Goal: Information Seeking & Learning: Check status

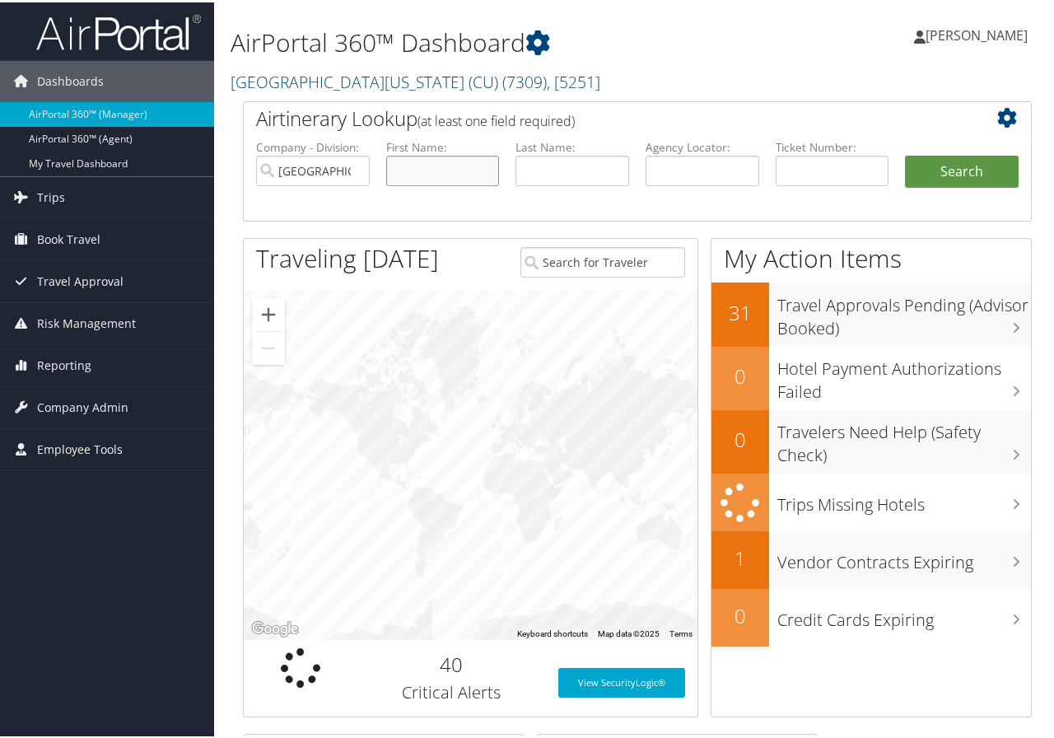
click at [416, 162] on input "text" at bounding box center [443, 168] width 114 height 30
type input "jenna"
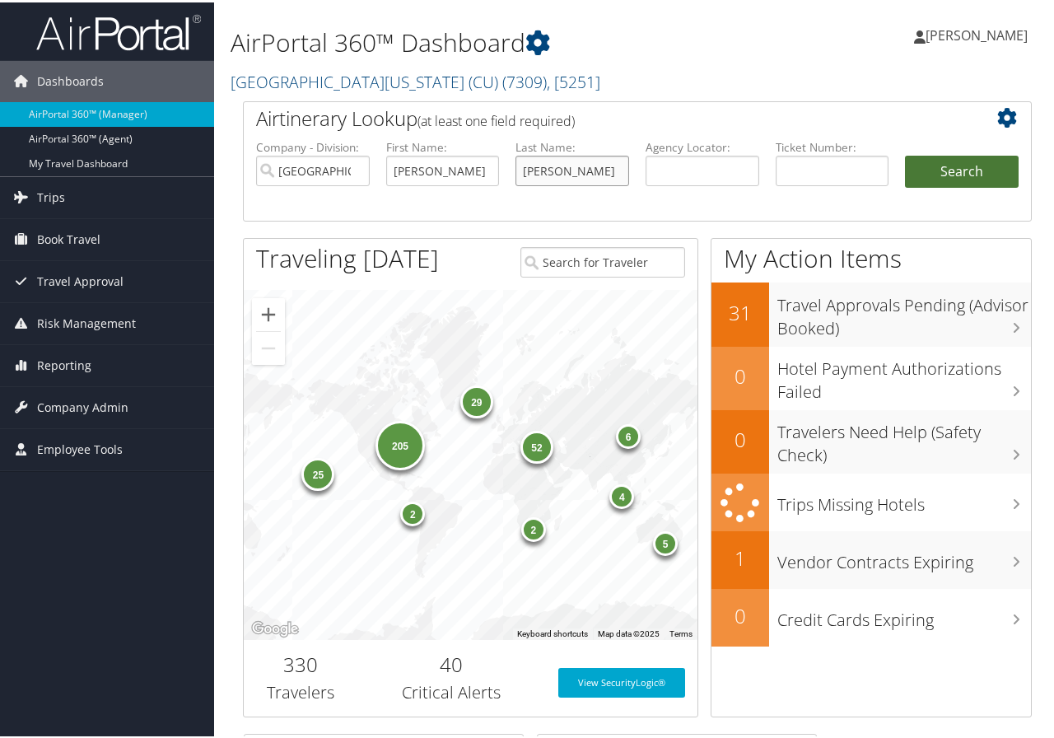
type input "tomkinson"
click at [957, 169] on button "Search" at bounding box center [962, 169] width 114 height 33
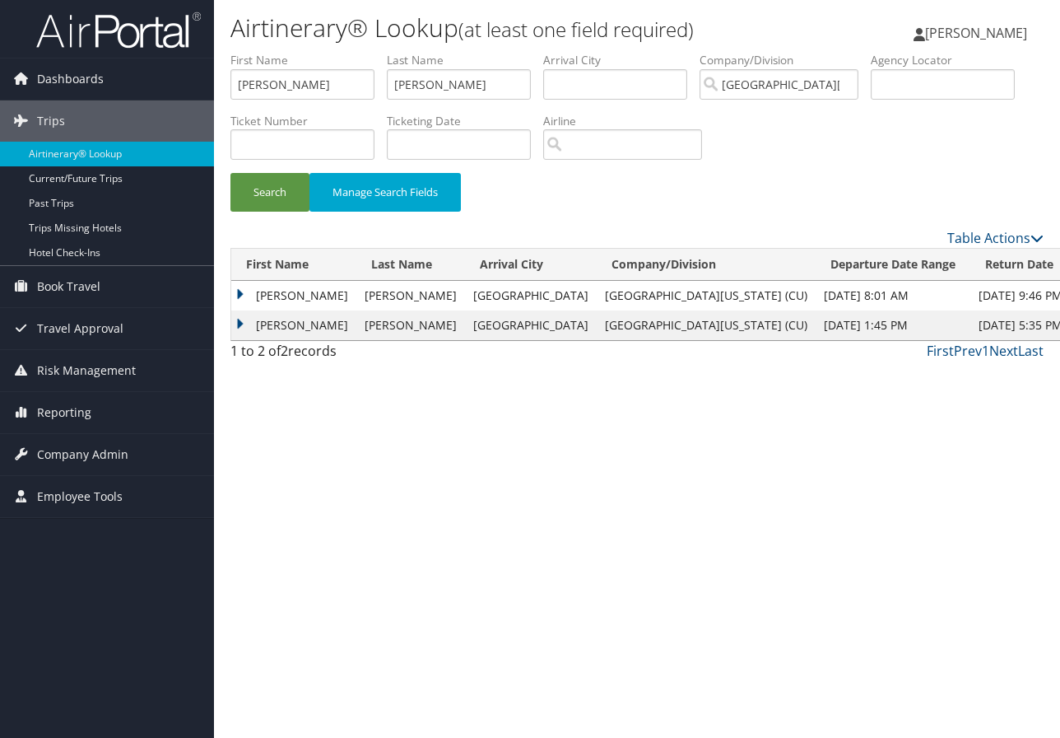
click at [285, 293] on td "JENNA M" at bounding box center [293, 296] width 125 height 30
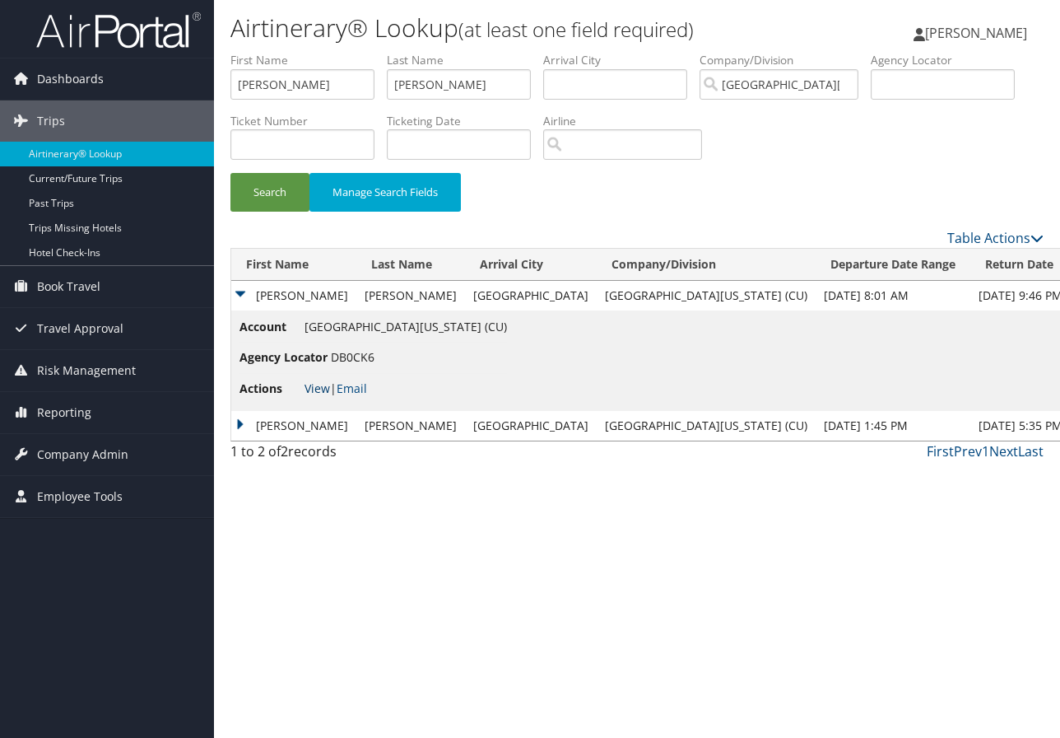
click at [319, 387] on link "View" at bounding box center [318, 388] width 26 height 16
click at [290, 426] on td "JENNA M" at bounding box center [293, 426] width 125 height 30
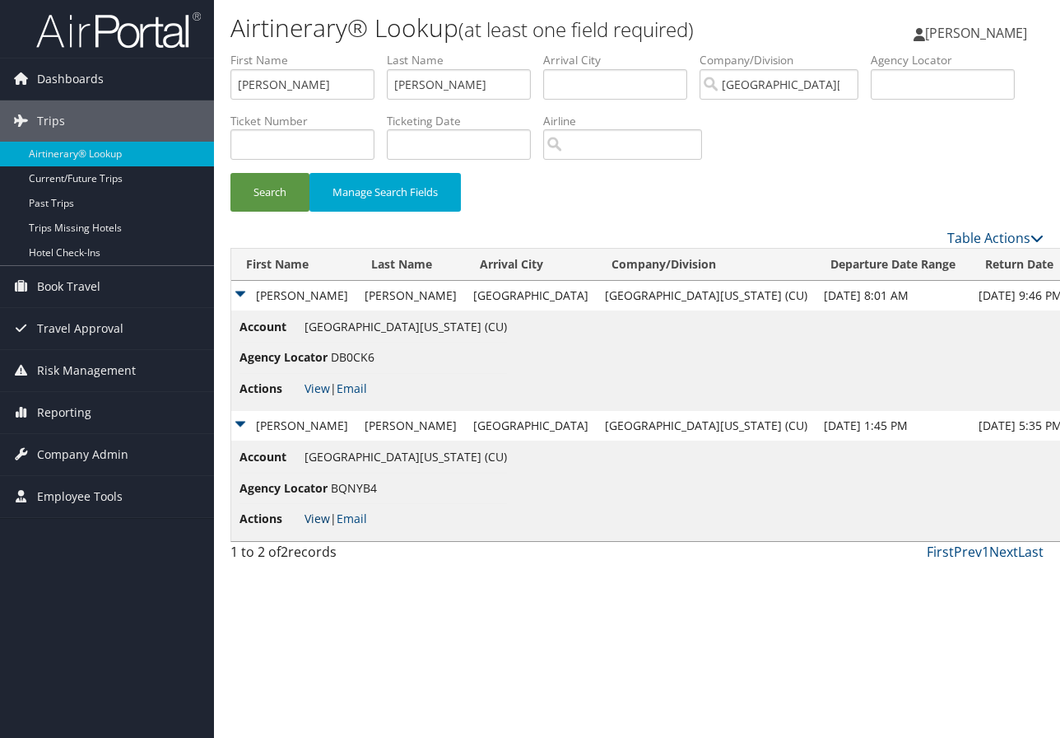
click at [307, 511] on link "View" at bounding box center [318, 518] width 26 height 16
click at [593, 144] on input "search" at bounding box center [622, 144] width 159 height 30
click at [635, 185] on div "AirVendor" at bounding box center [640, 192] width 178 height 16
type input "Southwest Airlines"
click at [268, 183] on button "Search" at bounding box center [269, 192] width 79 height 39
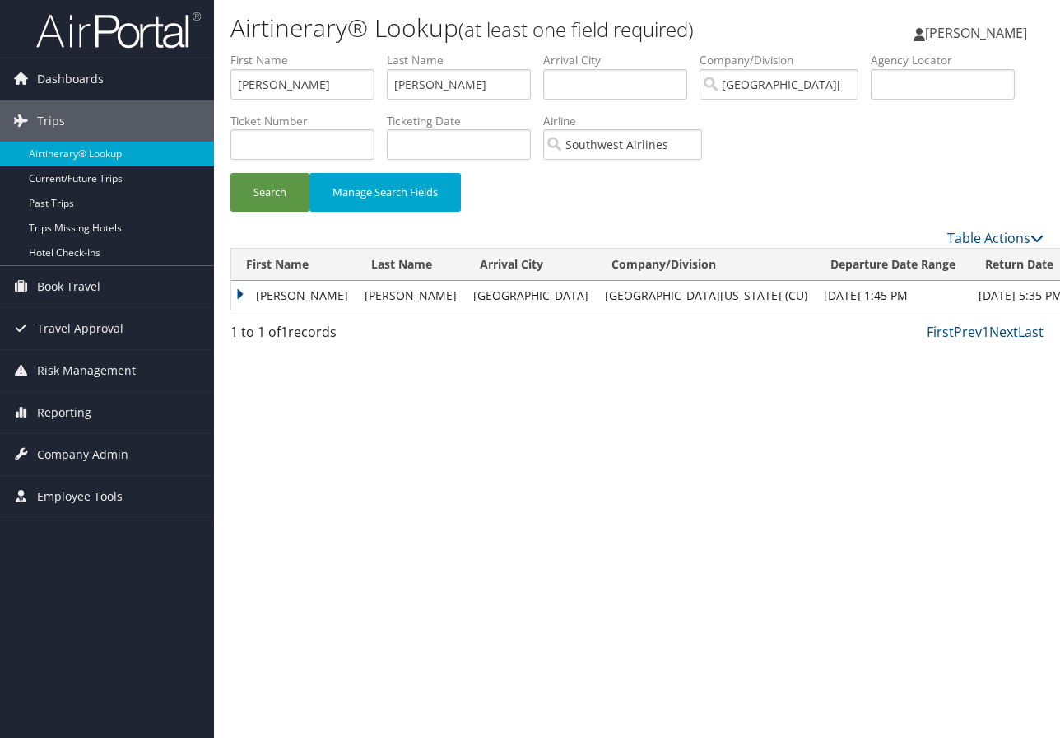
click at [285, 291] on td "JENNA M" at bounding box center [293, 296] width 125 height 30
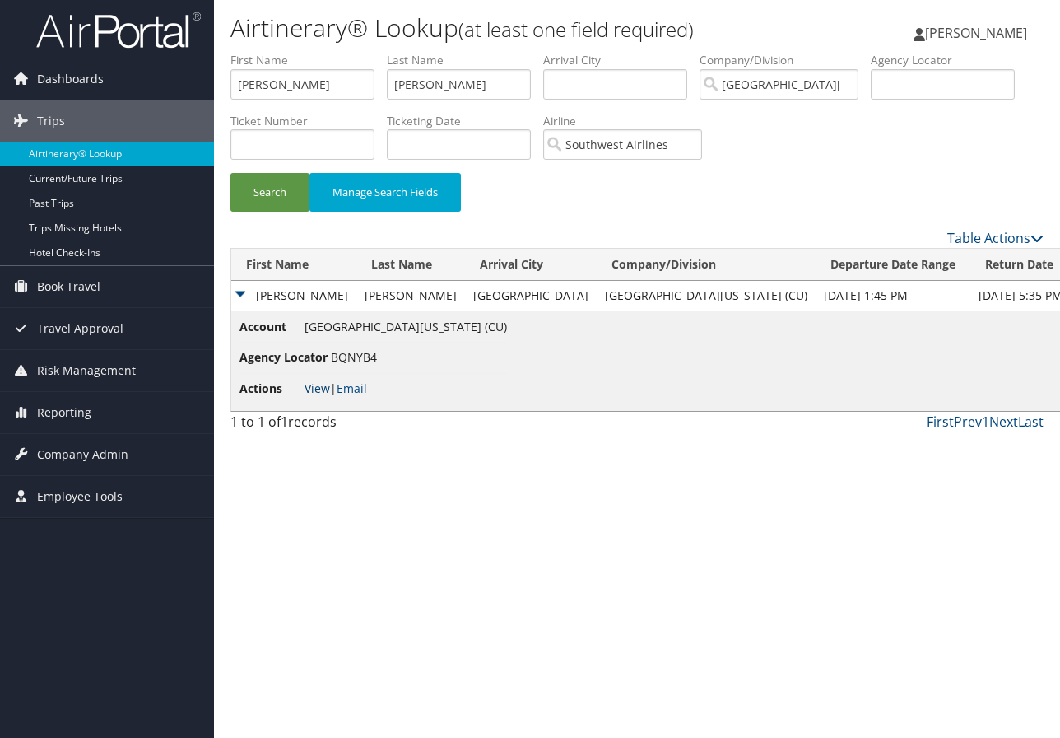
click at [319, 385] on link "View" at bounding box center [318, 388] width 26 height 16
click at [300, 86] on input "jenna" at bounding box center [302, 84] width 144 height 30
click at [82, 74] on span "Dashboards" at bounding box center [70, 78] width 67 height 41
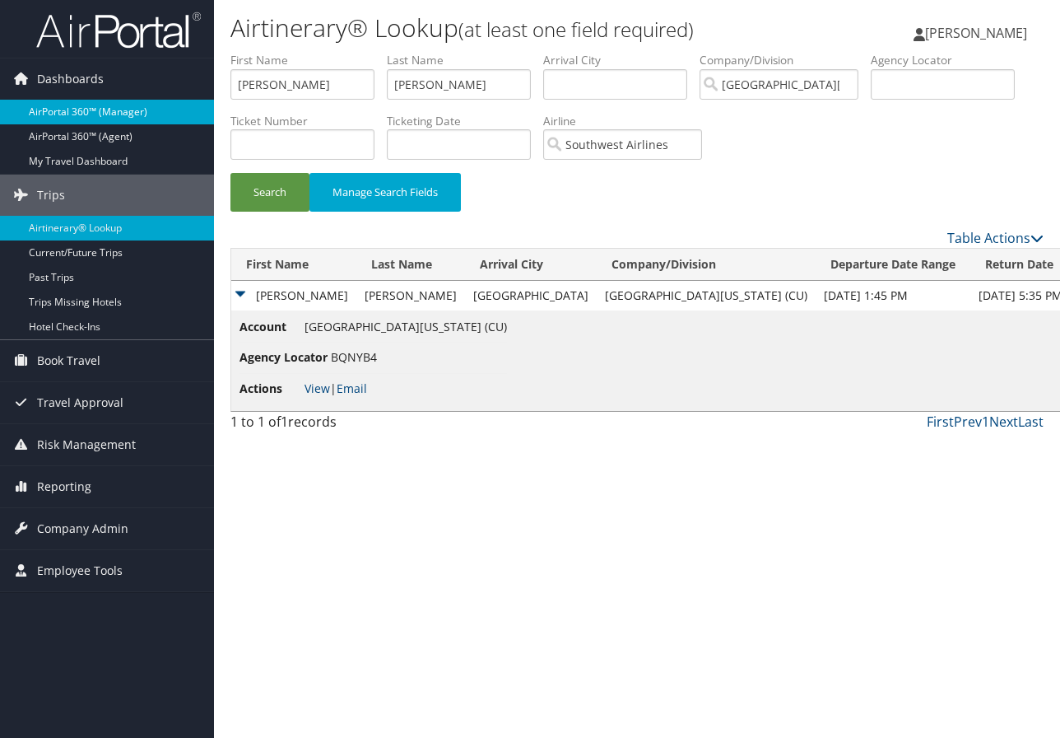
click at [81, 102] on link "AirPortal 360™ (Manager)" at bounding box center [107, 112] width 214 height 25
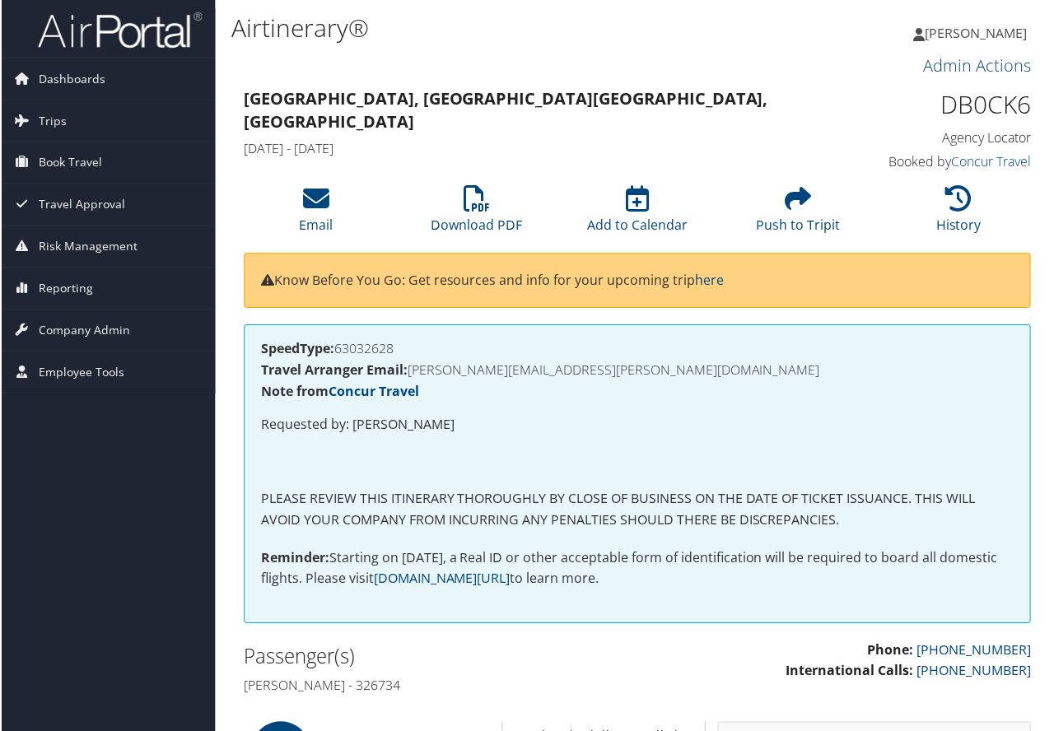
drag, startPoint x: 938, startPoint y: 103, endPoint x: 1029, endPoint y: 91, distance: 91.3
click at [1029, 91] on div "DB0CK6 Agency Locator Agency Locator DB0CK6 Booked by Concur Travel Booked by C…" at bounding box center [941, 131] width 203 height 94
copy h1 "DB0CK6"
click at [988, 598] on div "SpeedType: 63032628 Travel Arranger Email: JENNA.TOMKINSON@CUANSCHUTZ.EDU Note …" at bounding box center [637, 475] width 789 height 300
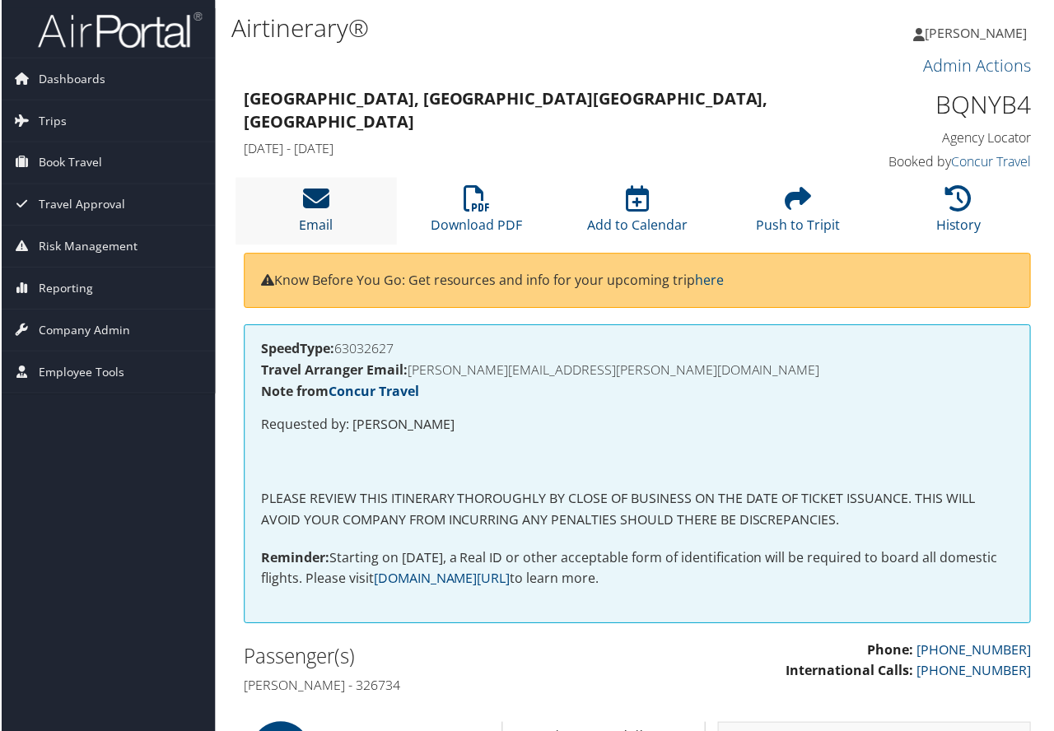
click at [312, 196] on icon at bounding box center [315, 199] width 26 height 26
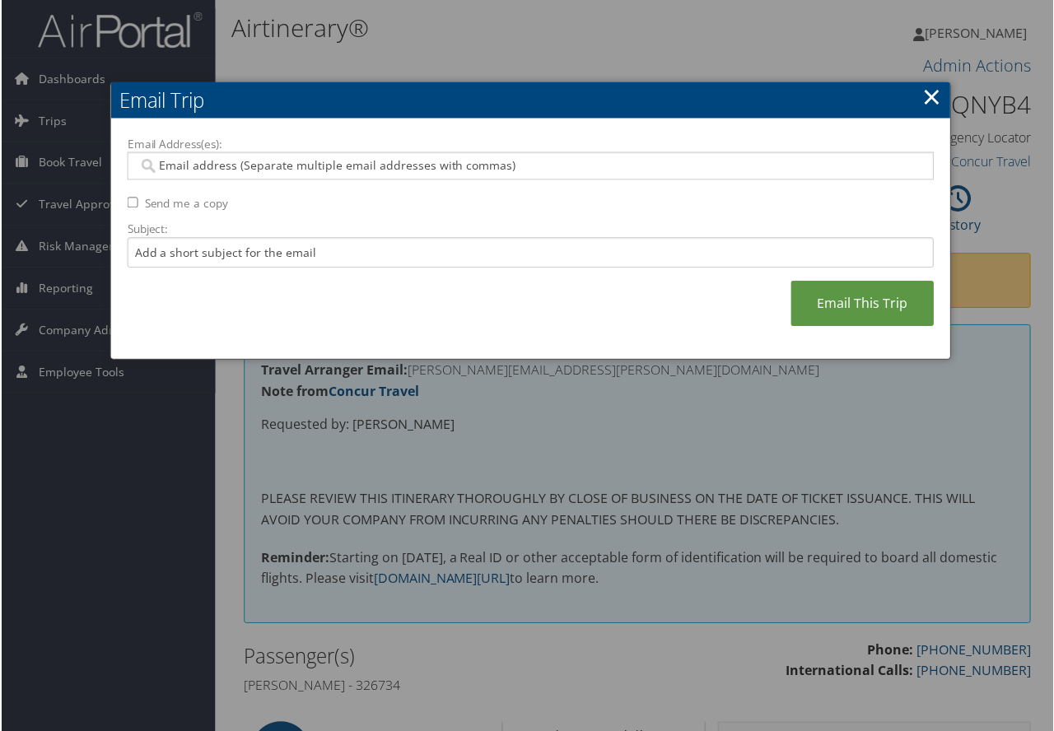
click at [202, 170] on input "Email Address(es):" at bounding box center [530, 166] width 786 height 16
paste input "KRYSTAL.AYALA@CUANSCHUTZ.EDU"
type input "KRYSTAL.AYALA@CUANSCHUTZ.EDU"
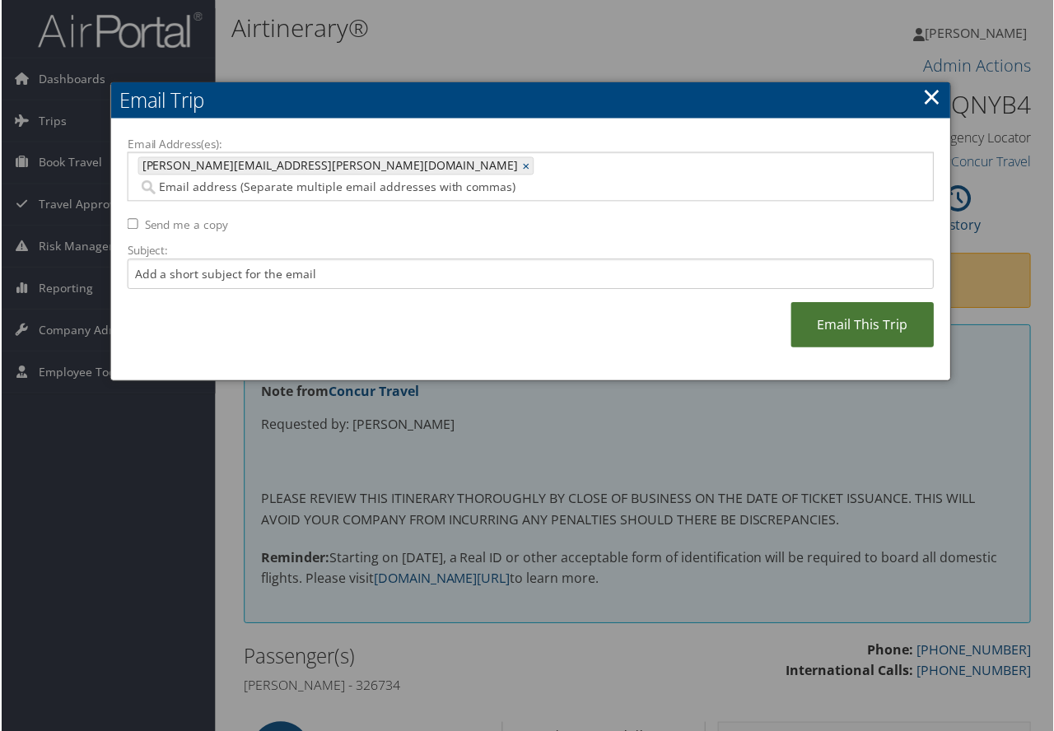
click at [864, 303] on link "Email This Trip" at bounding box center [862, 325] width 143 height 45
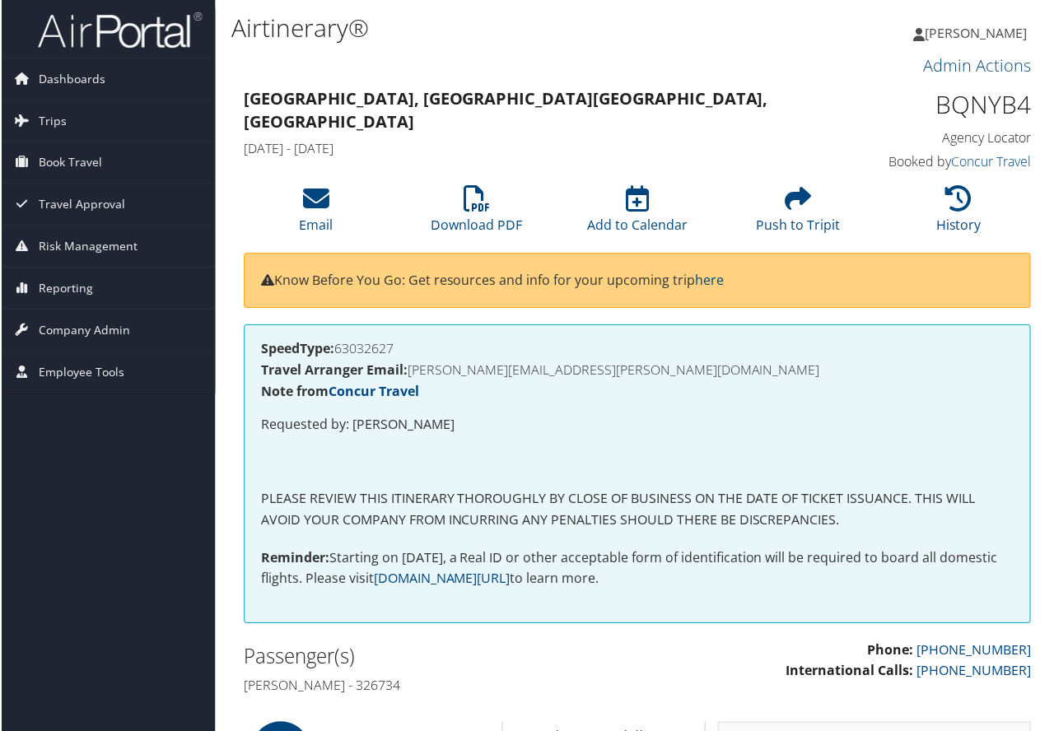
click at [67, 68] on span "Dashboards" at bounding box center [70, 78] width 67 height 41
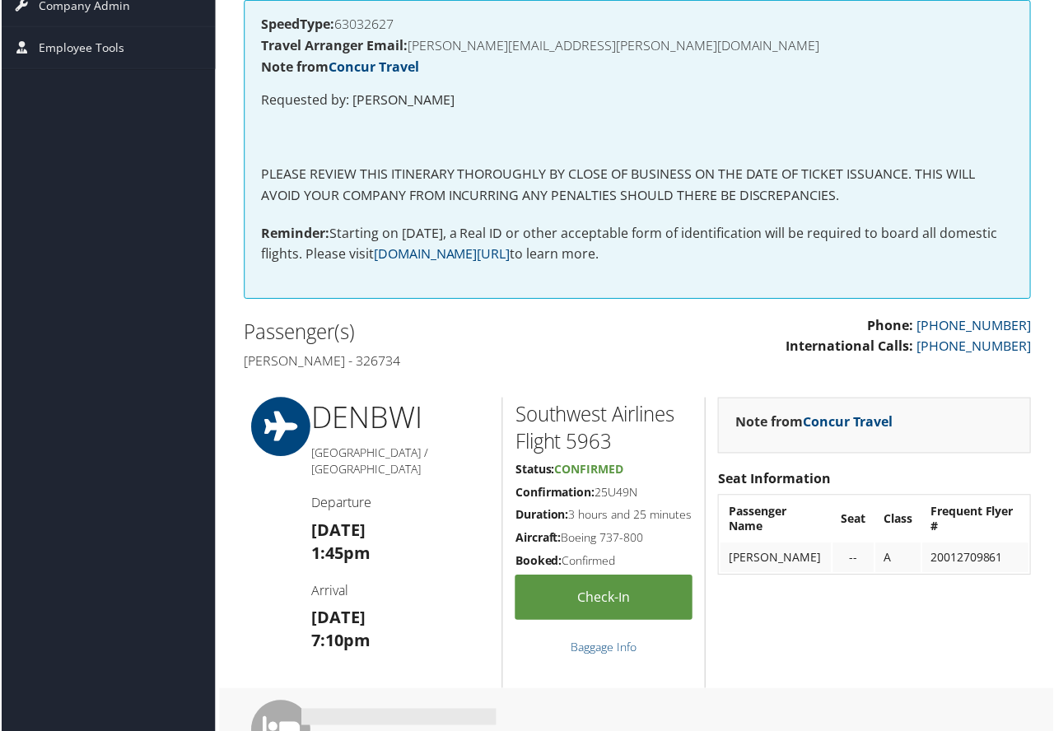
scroll to position [82, 0]
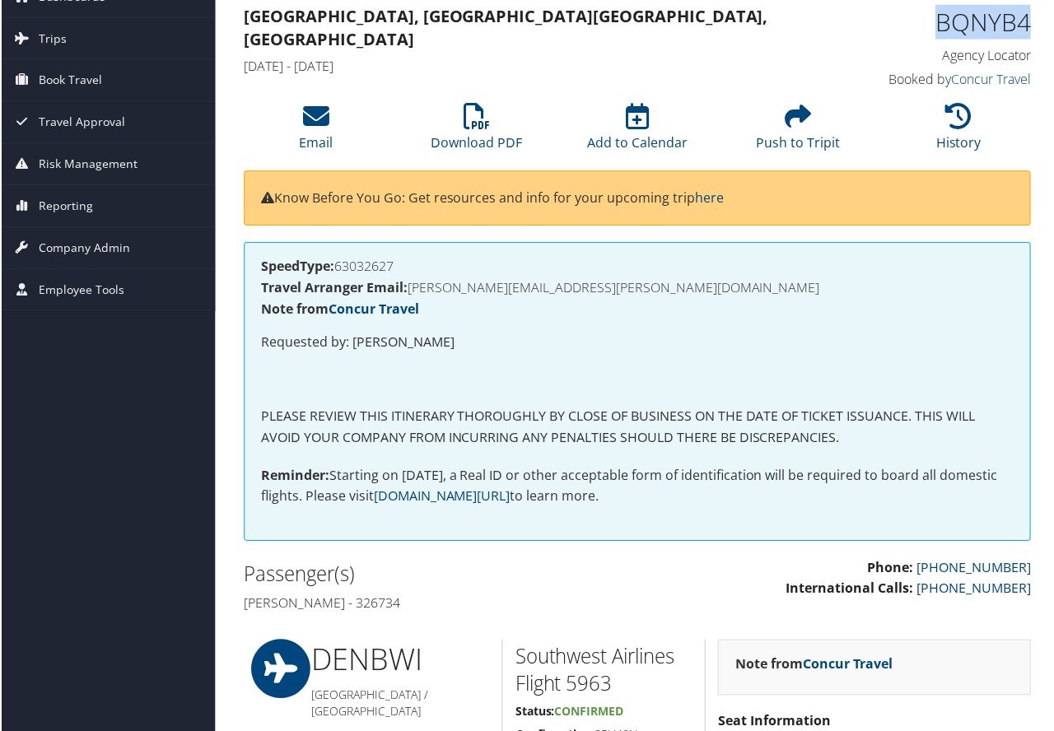
drag, startPoint x: 928, startPoint y: 24, endPoint x: 1024, endPoint y: 25, distance: 96.3
click at [1024, 25] on h1 "BQNYB4" at bounding box center [942, 22] width 179 height 35
copy h1 "BQNYB4"
click at [1009, 617] on div "Phone: [PHONE_NUMBER] International Calls: [PHONE_NUMBER]" at bounding box center [840, 588] width 407 height 58
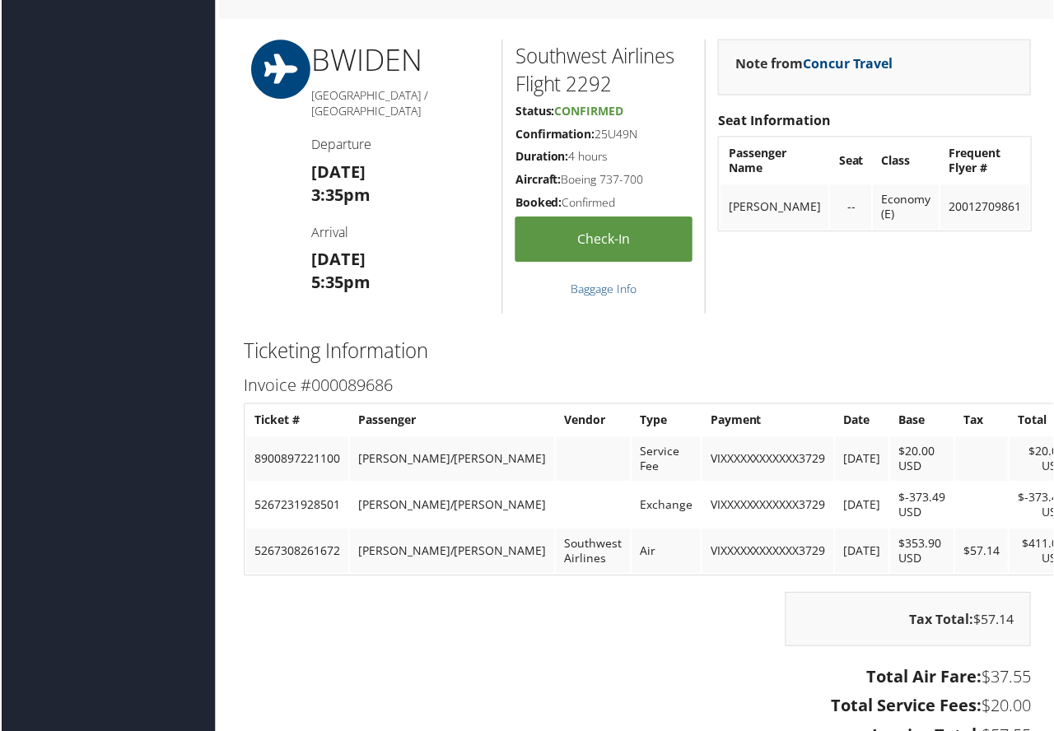
scroll to position [1399, 0]
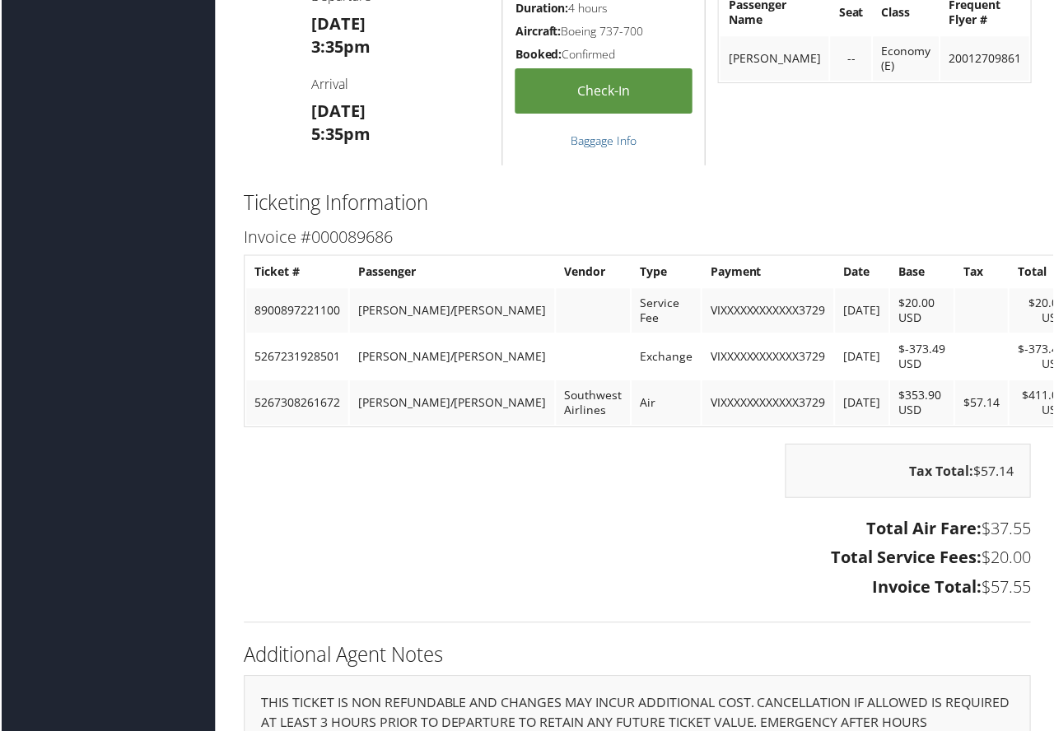
click at [992, 157] on div "Note from Concur Travel Seat Information Passenger Name Seat Class Frequent Fly…" at bounding box center [874, 28] width 339 height 275
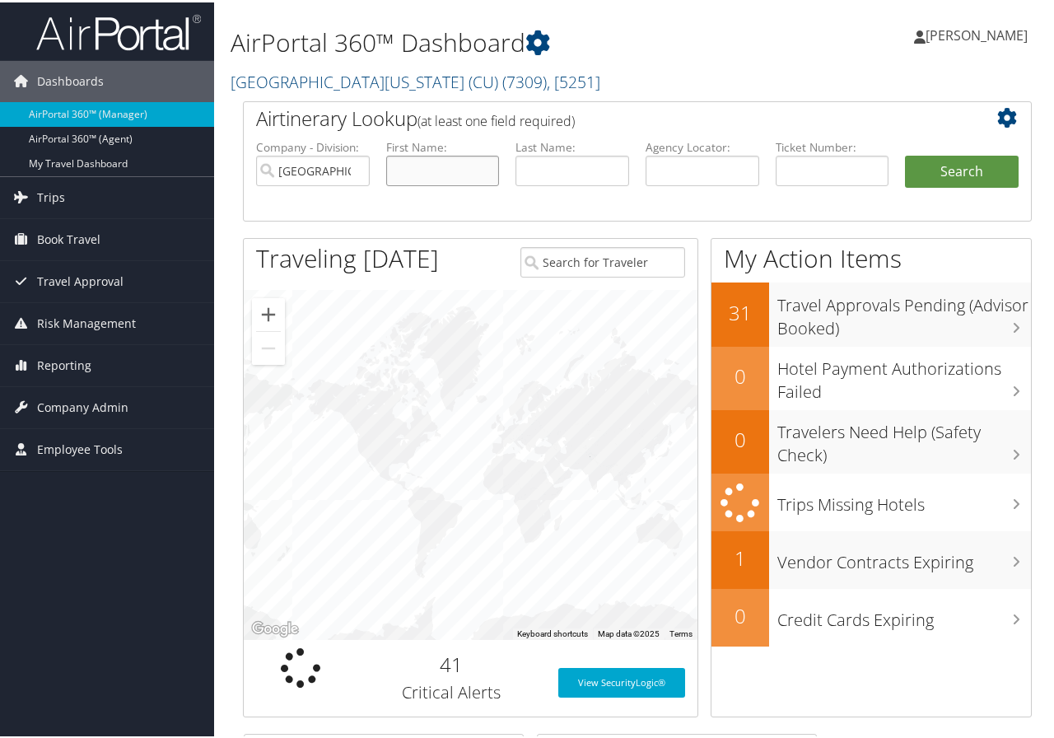
click at [435, 170] on input "text" at bounding box center [443, 168] width 114 height 30
type input "simon pendleton"
click at [968, 170] on button "Search" at bounding box center [962, 169] width 114 height 33
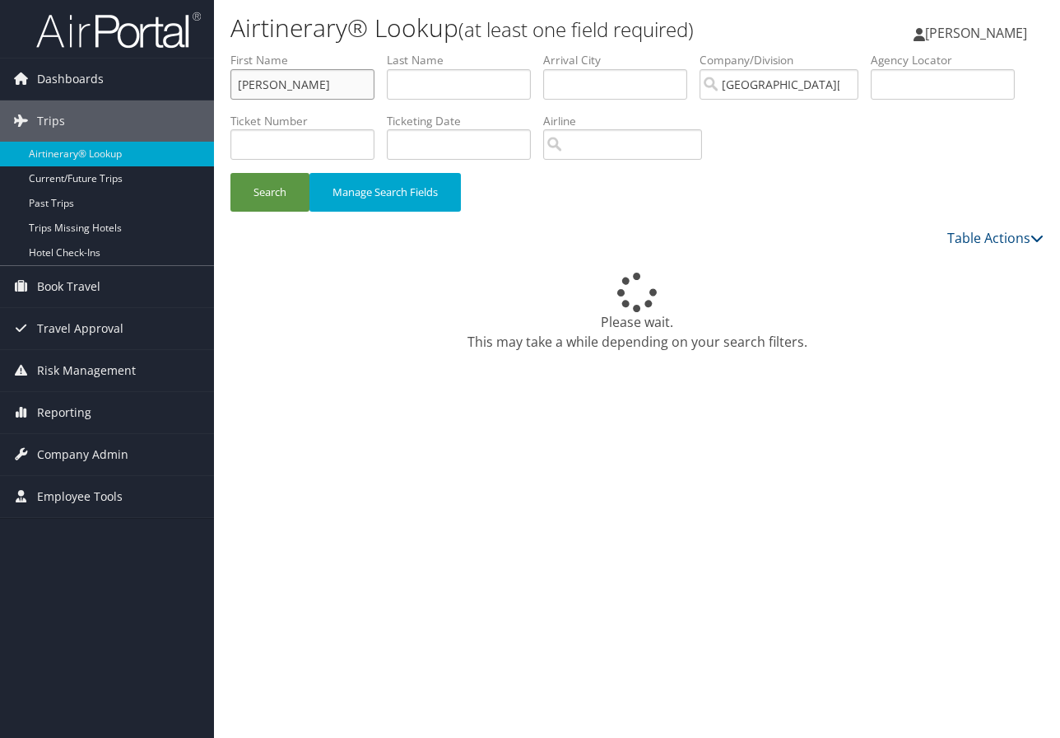
click at [342, 86] on input "simon pendleton" at bounding box center [302, 84] width 144 height 30
type input "simon"
type input "pendleton"
click at [282, 195] on button "Search" at bounding box center [269, 192] width 79 height 39
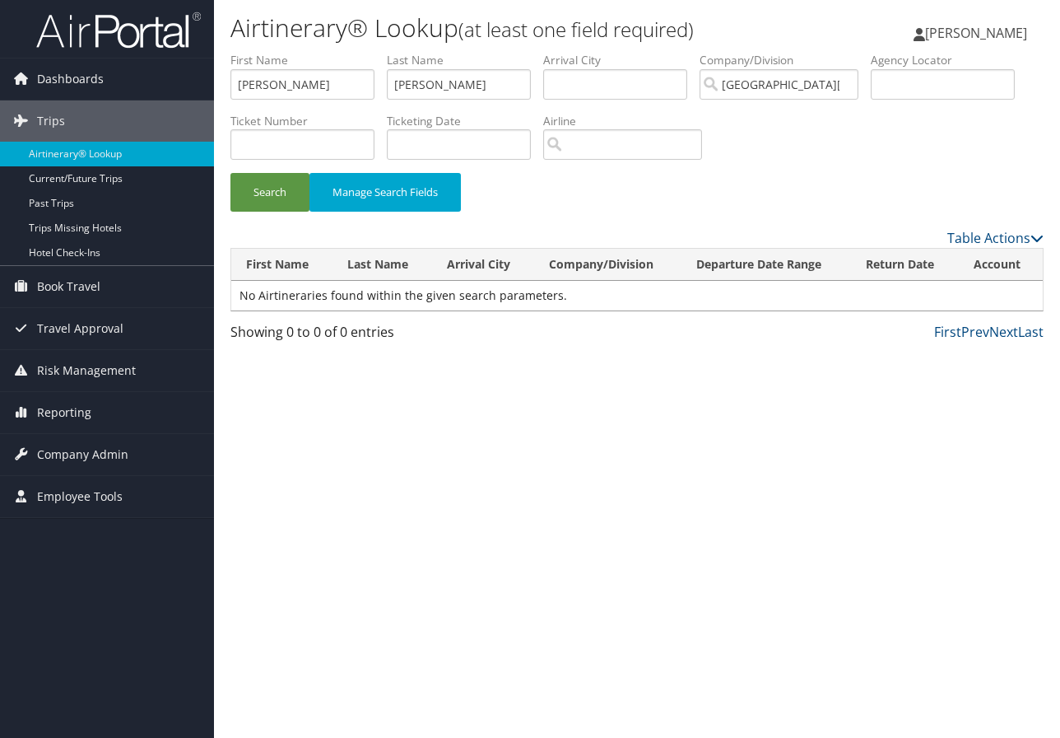
click at [1043, 559] on div "Airtinerary® Lookup (at least one field required) Marie Larsen Marie Larsen My …" at bounding box center [637, 369] width 846 height 738
click at [922, 77] on input "text" at bounding box center [943, 84] width 144 height 30
type input "c269z7"
click at [230, 173] on button "Search" at bounding box center [269, 192] width 79 height 39
drag, startPoint x: 948, startPoint y: 78, endPoint x: 877, endPoint y: 80, distance: 70.8
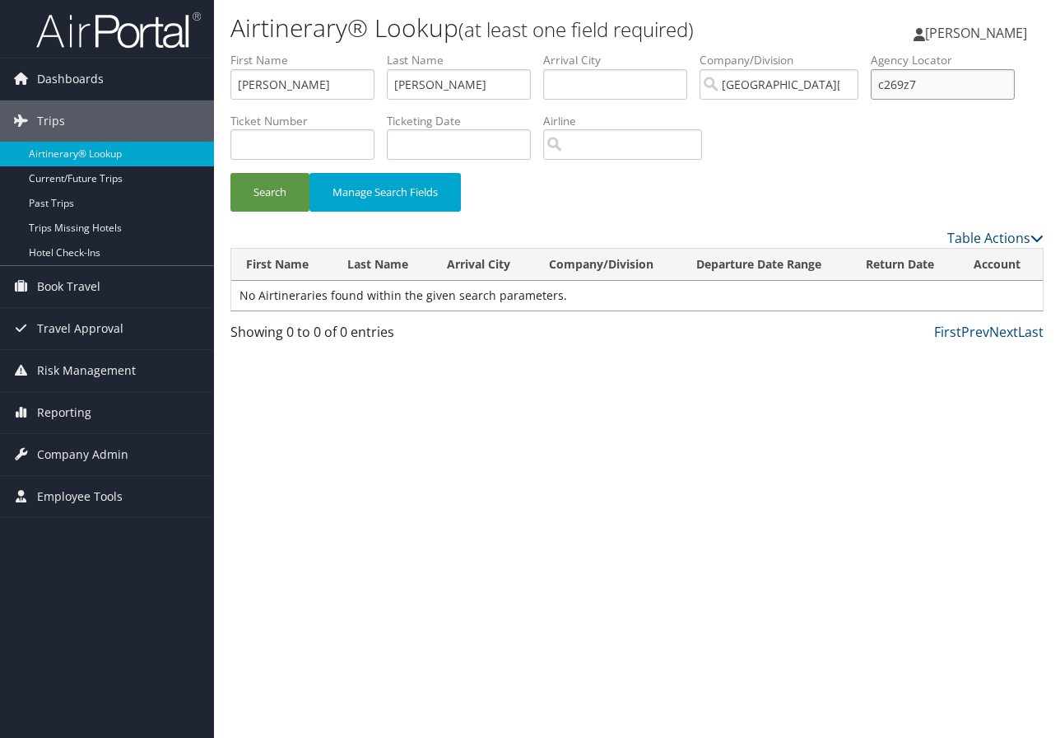
click at [877, 52] on ul "First Name simon Last Name pendleton Departure City Arrival City Company/Divisi…" at bounding box center [636, 52] width 813 height 0
click at [989, 415] on div "Airtinerary® Lookup (at least one field required) Marie Larsen Marie Larsen My …" at bounding box center [637, 369] width 846 height 738
click at [900, 91] on input "text" at bounding box center [943, 84] width 144 height 30
paste input "C269Z7"
type input "C269Z7"
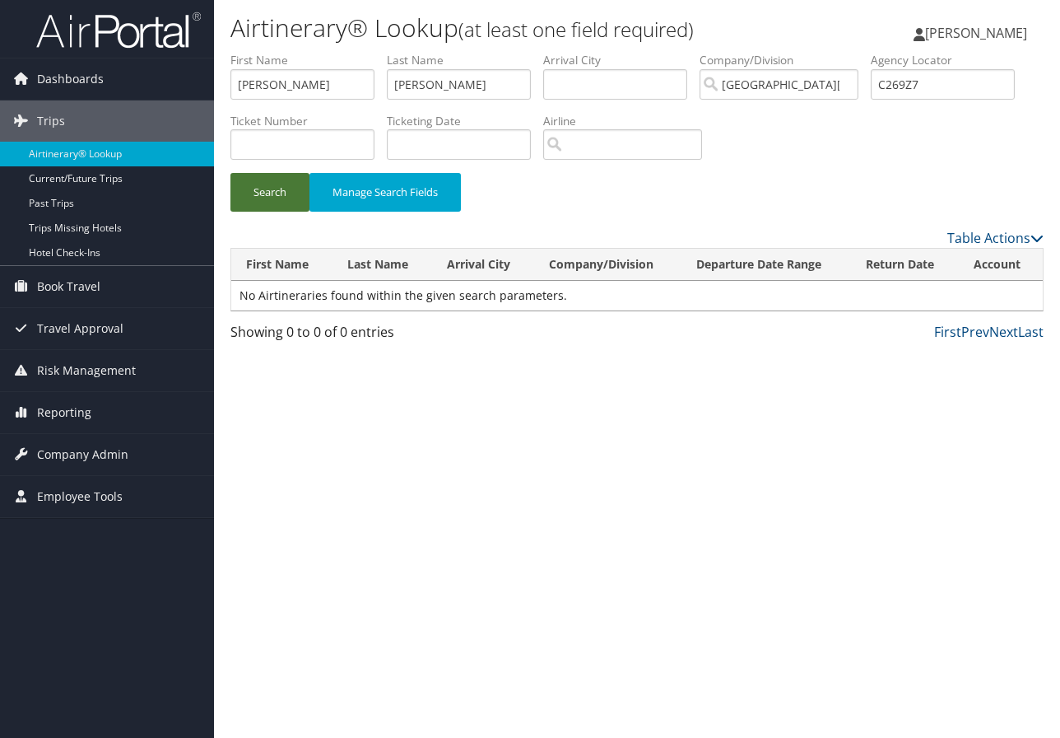
click at [275, 200] on button "Search" at bounding box center [269, 192] width 79 height 39
drag, startPoint x: 986, startPoint y: 486, endPoint x: 975, endPoint y: 477, distance: 13.5
click at [986, 486] on div "Airtinerary® Lookup (at least one field required) Marie Larsen Marie Larsen My …" at bounding box center [637, 369] width 846 height 738
click at [286, 86] on input "simon" at bounding box center [302, 84] width 144 height 30
type input "s"
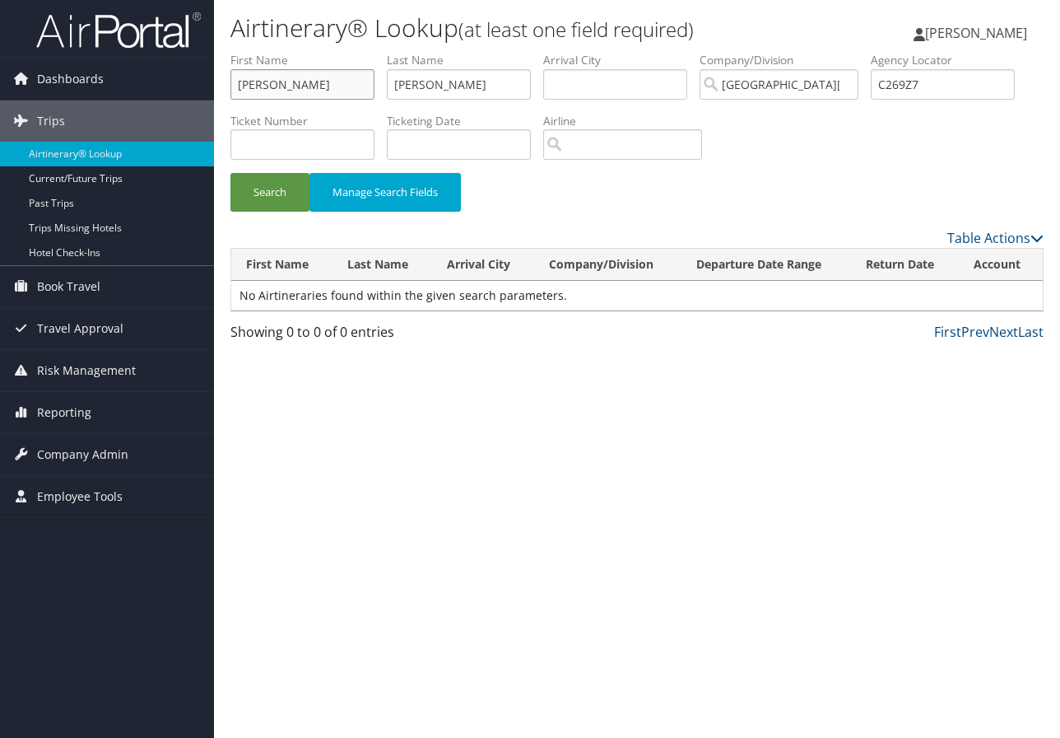
type input "cody"
type input "rouston"
click at [271, 181] on button "Search" at bounding box center [269, 192] width 79 height 39
click at [1002, 492] on div "Airtinerary® Lookup (at least one field required) Marie Larsen Marie Larsen My …" at bounding box center [637, 369] width 846 height 738
click at [942, 78] on input "C269Z7" at bounding box center [943, 84] width 144 height 30
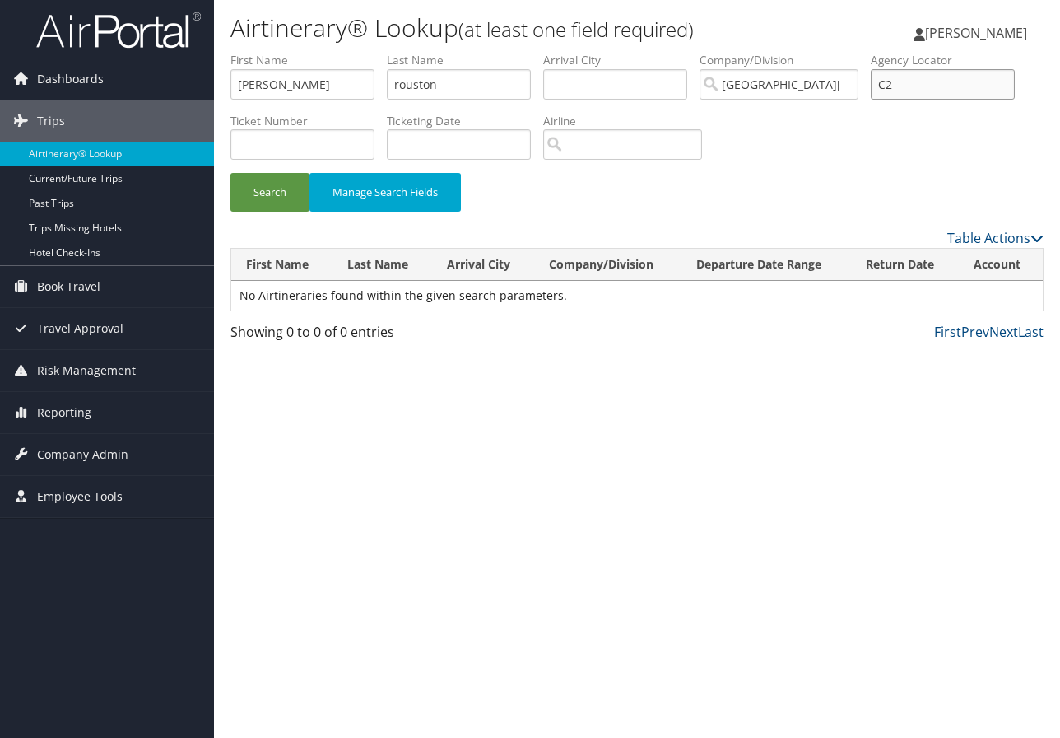
type input "C"
click at [85, 81] on span "Dashboards" at bounding box center [70, 78] width 67 height 41
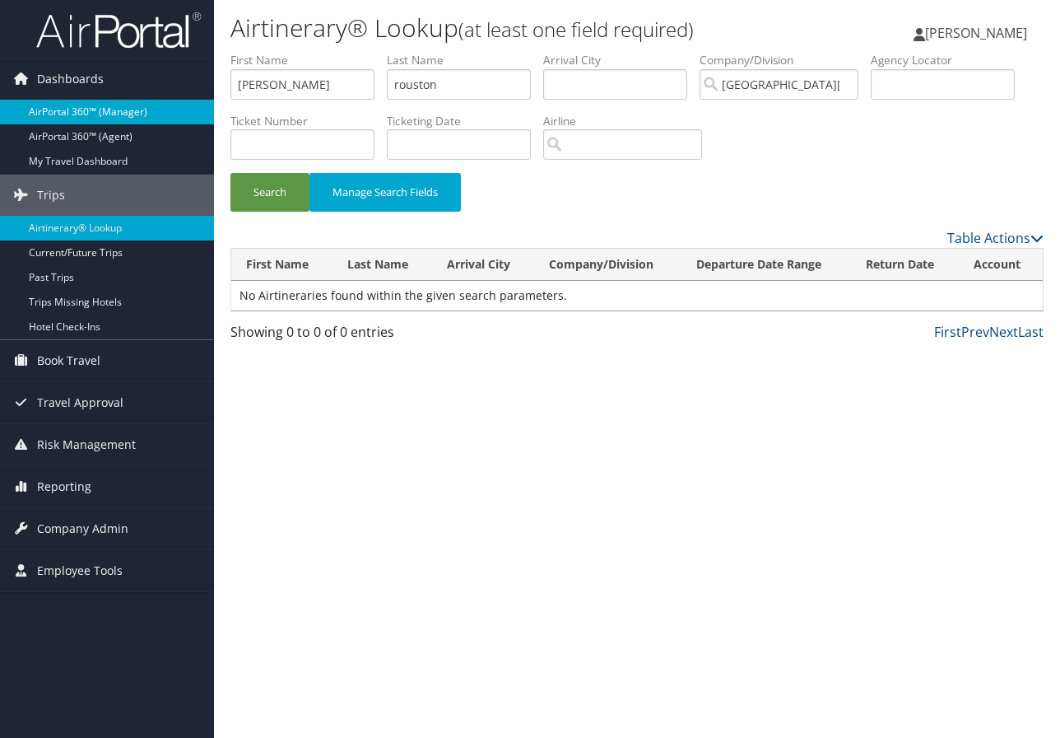
click at [100, 109] on link "AirPortal 360™ (Manager)" at bounding box center [107, 112] width 214 height 25
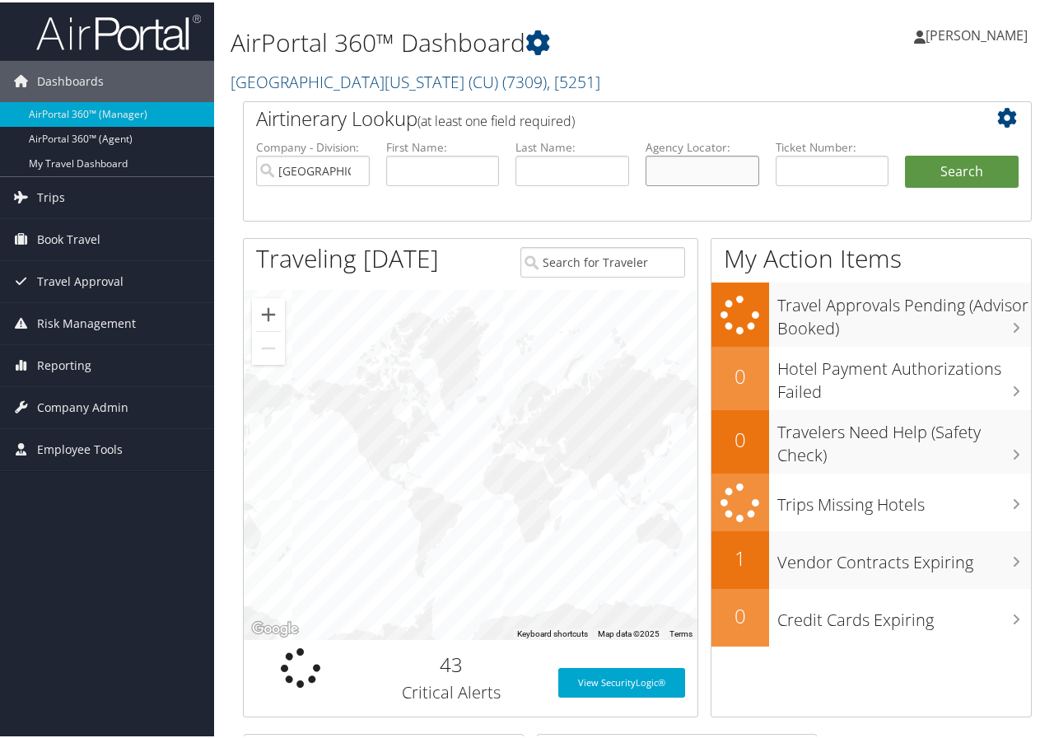
click at [674, 165] on input "text" at bounding box center [702, 168] width 114 height 30
type input "c8c55g"
click at [932, 150] on ul "Company - Division: University of Colorado (CU) First Name: Last Name: Agency L…" at bounding box center [637, 178] width 779 height 82
click at [938, 170] on button "Search" at bounding box center [962, 169] width 114 height 33
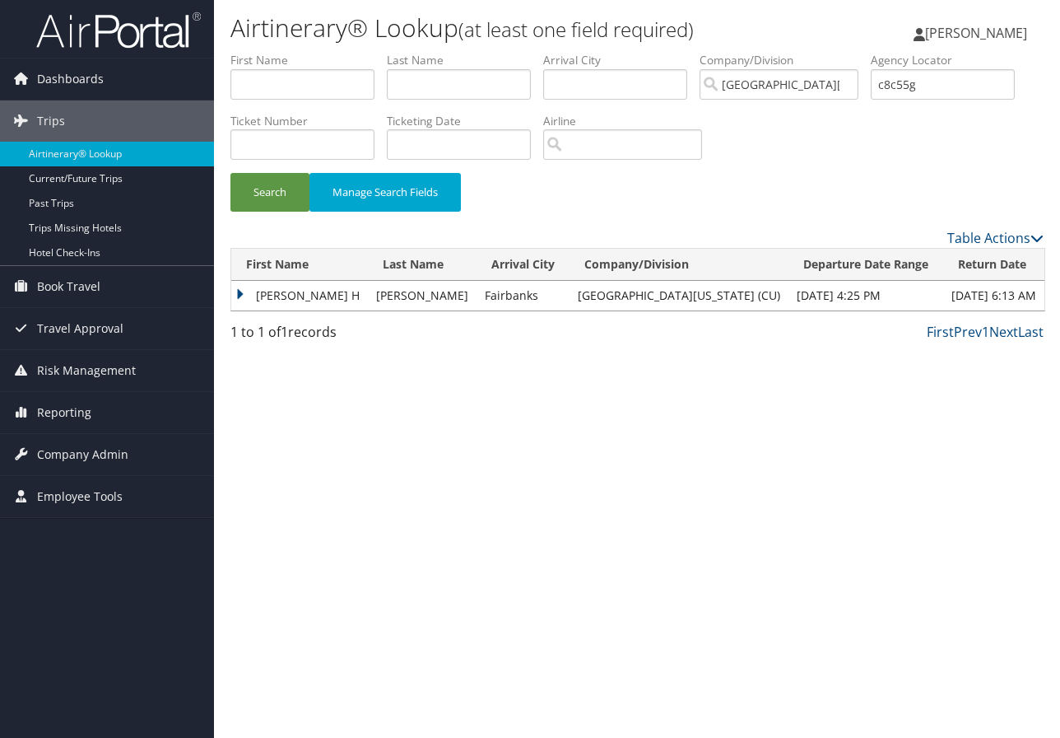
click at [289, 287] on td "[PERSON_NAME] H" at bounding box center [299, 296] width 137 height 30
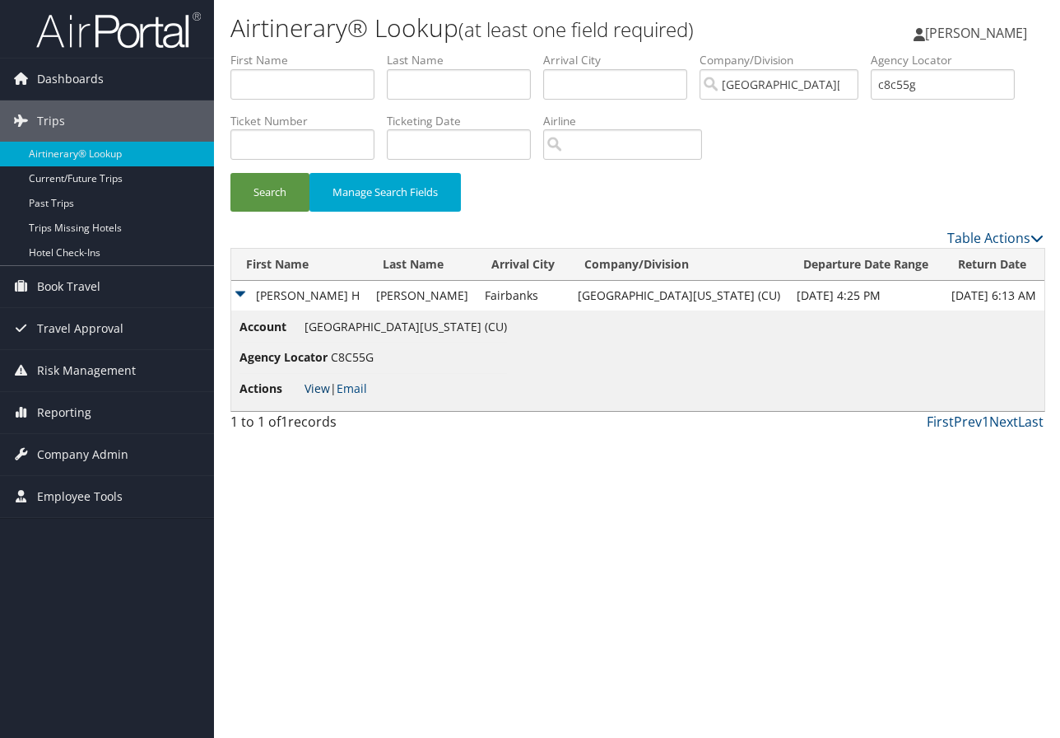
click at [312, 384] on link "View" at bounding box center [318, 388] width 26 height 16
drag, startPoint x: 941, startPoint y: 83, endPoint x: 873, endPoint y: 90, distance: 67.8
click at [873, 52] on ul "First Name Last Name Departure City Arrival City Company/Division University of…" at bounding box center [636, 52] width 813 height 0
click at [1034, 552] on div "Airtinerary® Lookup (at least one field required) Marie Larsen Marie Larsen My …" at bounding box center [637, 369] width 846 height 738
click at [299, 89] on input "text" at bounding box center [302, 84] width 144 height 30
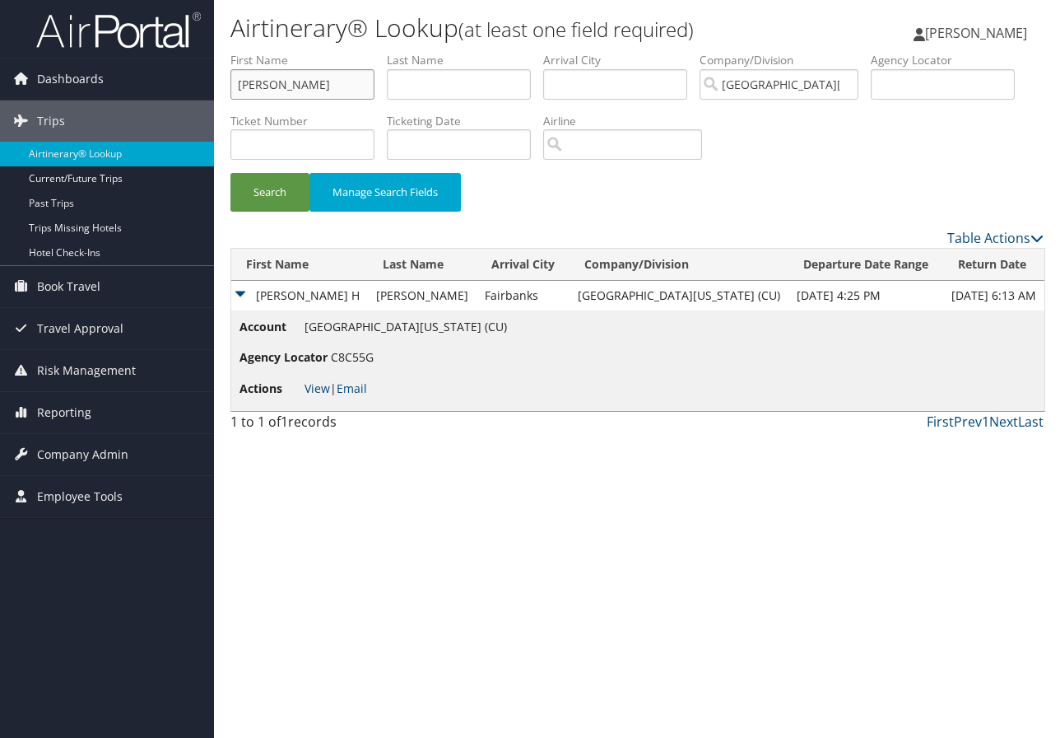
type input "cody"
click at [440, 95] on input "text" at bounding box center [459, 84] width 144 height 30
type input "rouston"
click at [230, 173] on button "Search" at bounding box center [269, 192] width 79 height 39
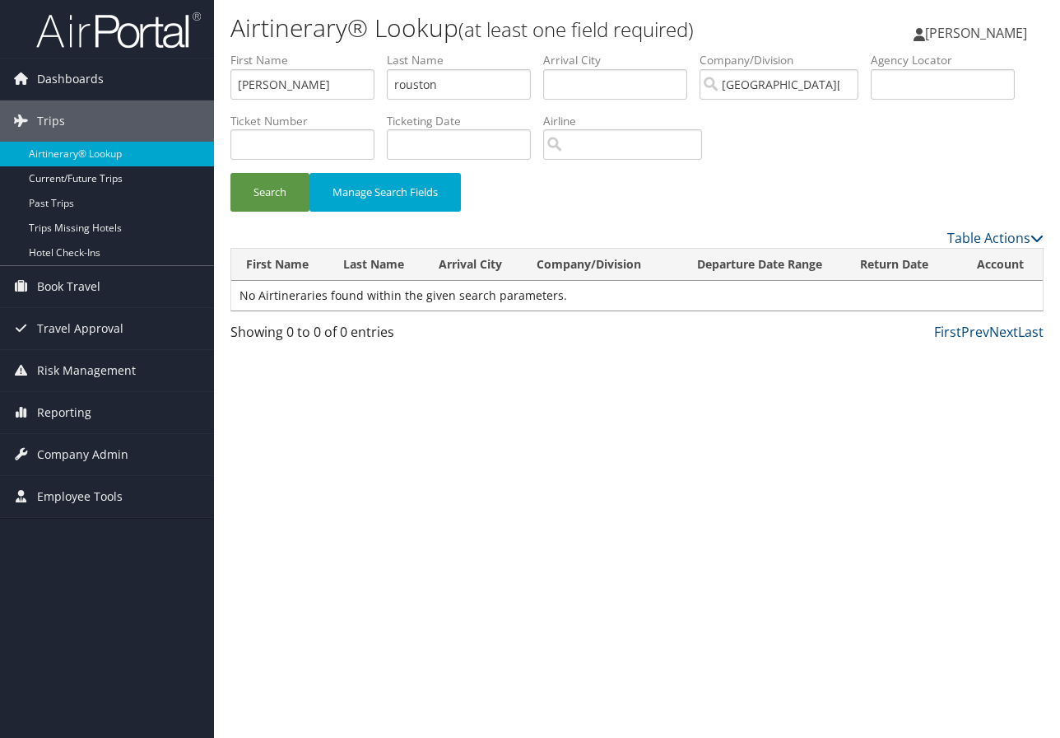
click at [1024, 524] on div "Airtinerary® Lookup (at least one field required) Marie Larsen Marie Larsen My …" at bounding box center [637, 369] width 846 height 738
drag, startPoint x: 453, startPoint y: 84, endPoint x: 387, endPoint y: 82, distance: 65.9
click at [387, 52] on ul "First Name cody Last Name rouston Departure City Arrival City Company/Division …" at bounding box center [636, 52] width 813 height 0
drag, startPoint x: 272, startPoint y: 80, endPoint x: 222, endPoint y: 91, distance: 50.5
click at [230, 91] on form "First Name cody Last Name Departure City Arrival City Company/Division Universi…" at bounding box center [636, 140] width 813 height 176
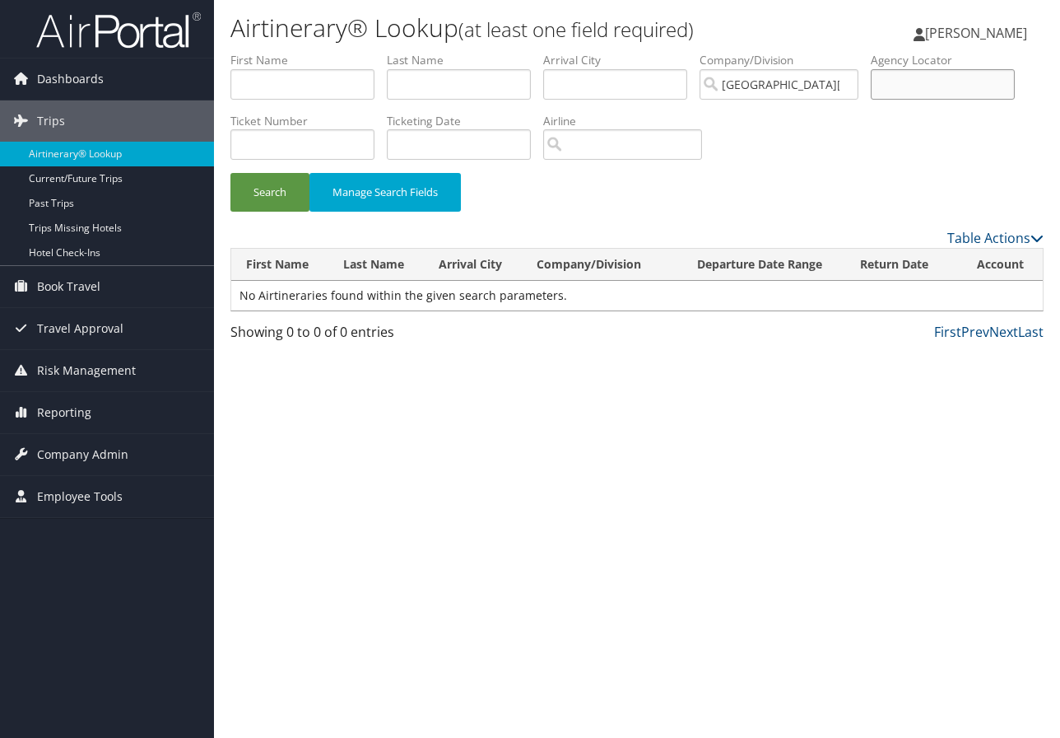
click at [900, 87] on input "text" at bounding box center [943, 84] width 144 height 30
type input "c269z7"
click at [230, 173] on button "Search" at bounding box center [269, 192] width 79 height 39
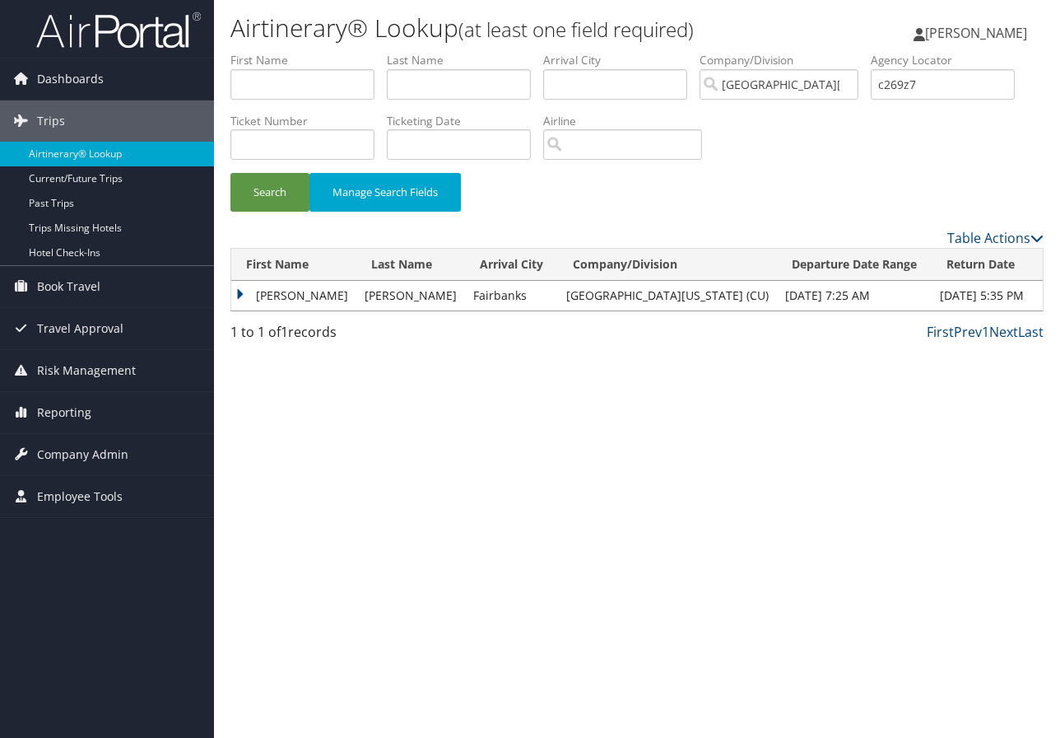
click at [275, 292] on td "SIMON" at bounding box center [293, 296] width 125 height 30
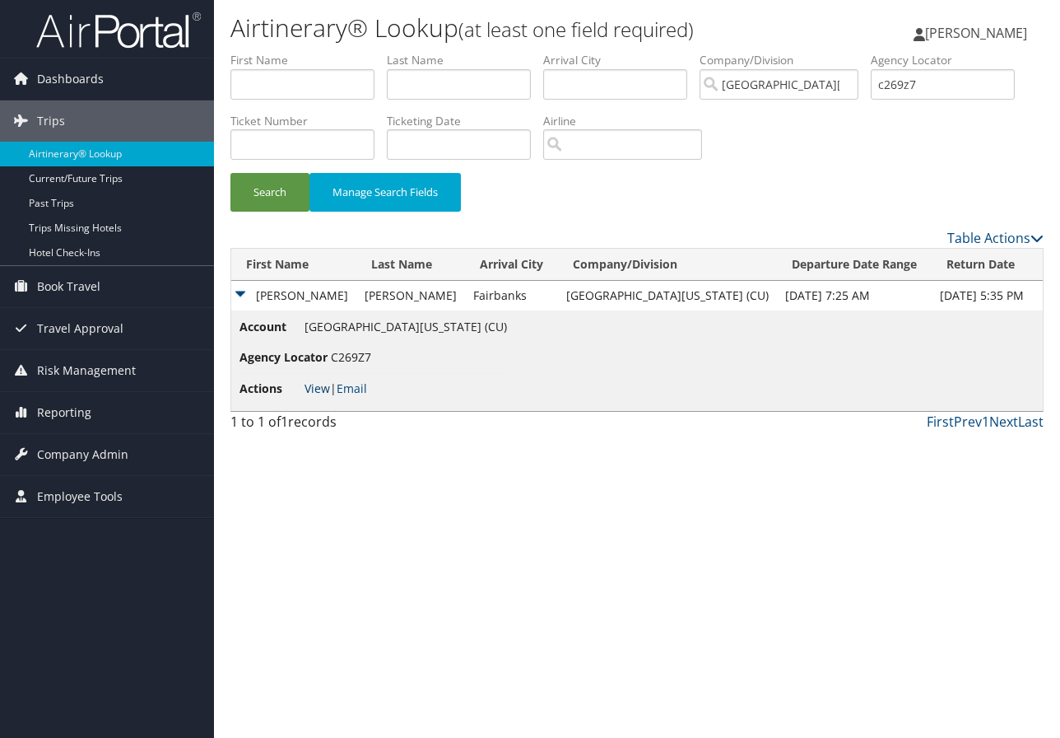
click at [314, 386] on link "View" at bounding box center [318, 388] width 26 height 16
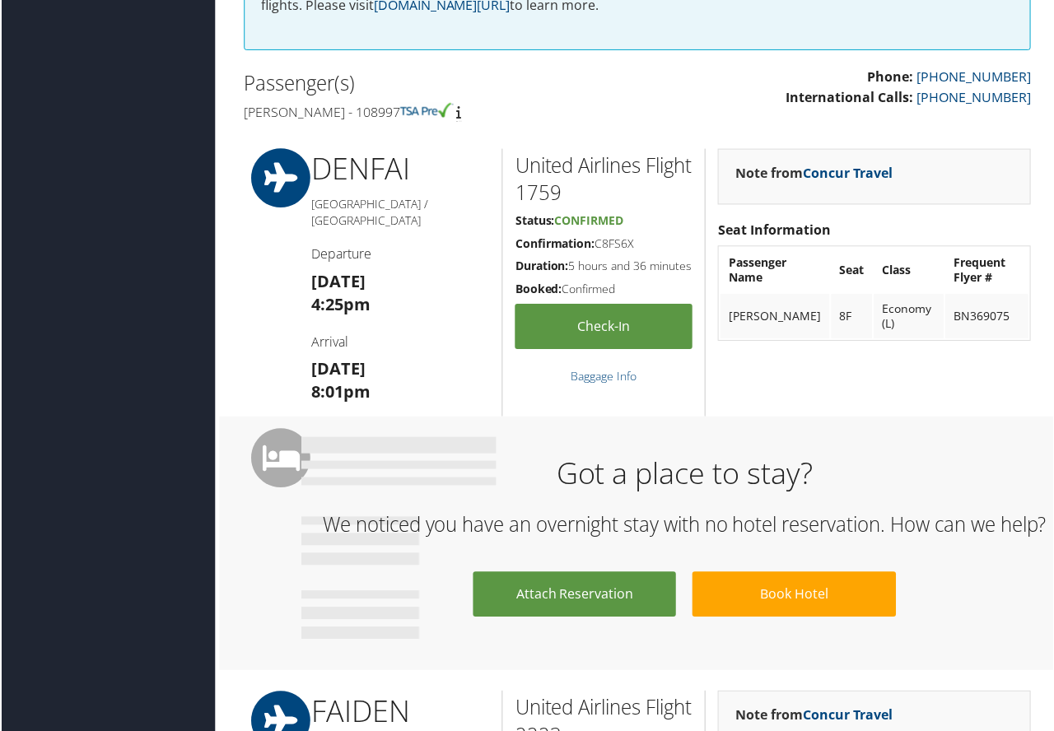
scroll to position [589, 0]
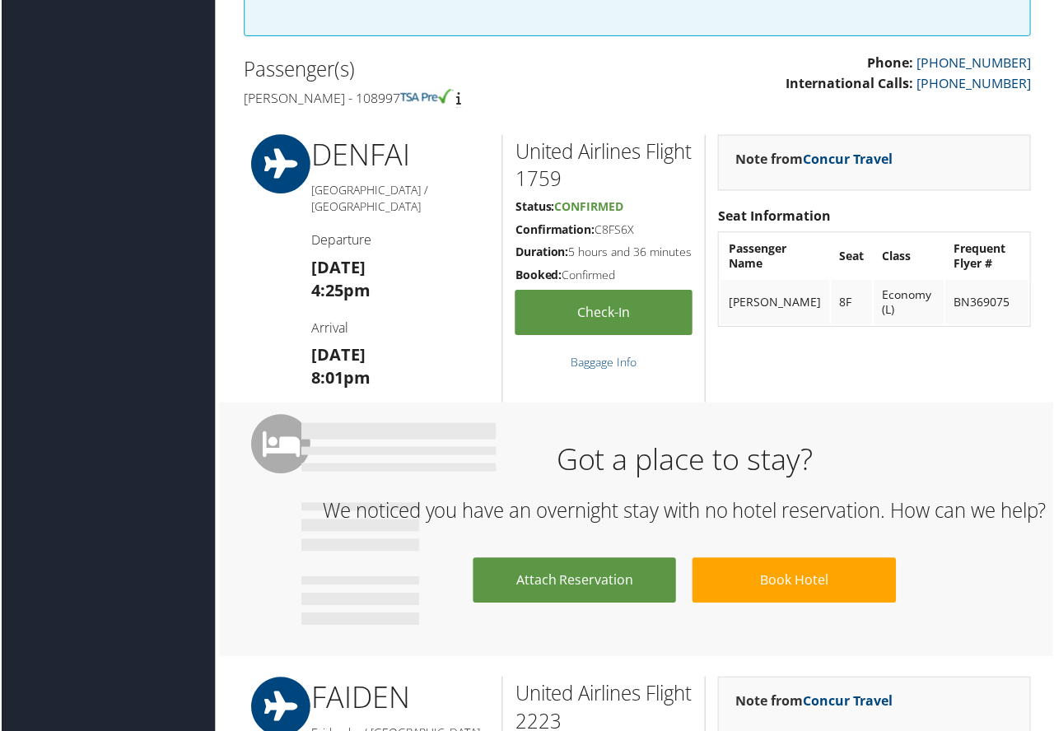
click at [1008, 604] on div "Attach Reservation Book Hotel" at bounding box center [684, 598] width 768 height 78
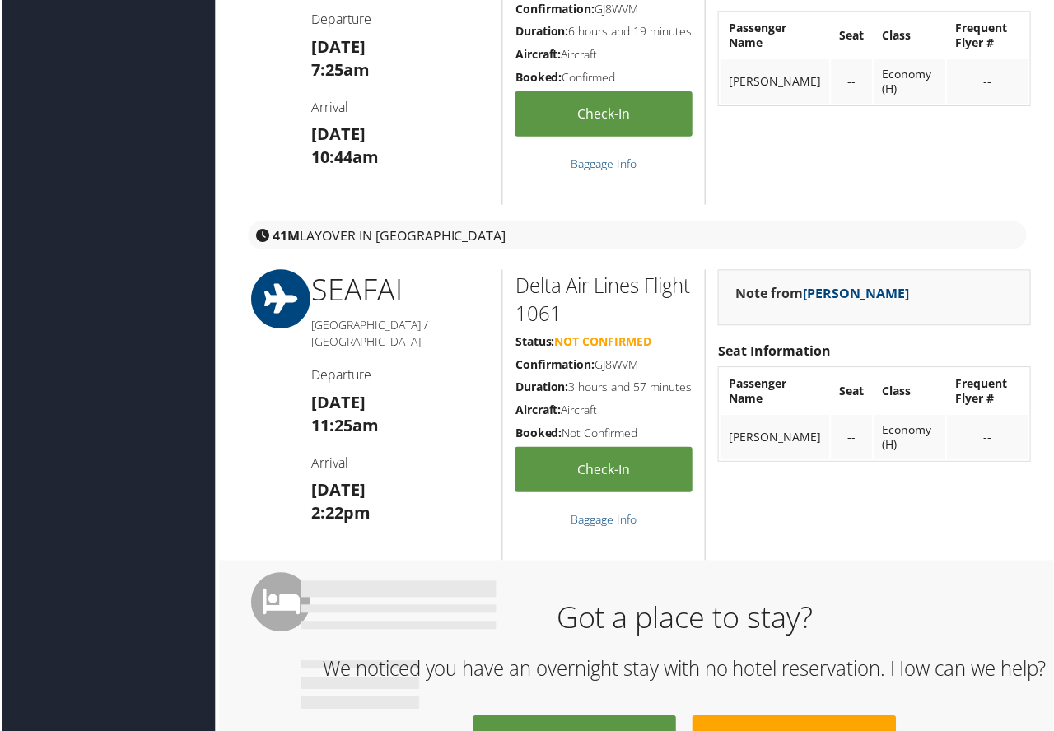
scroll to position [766, 0]
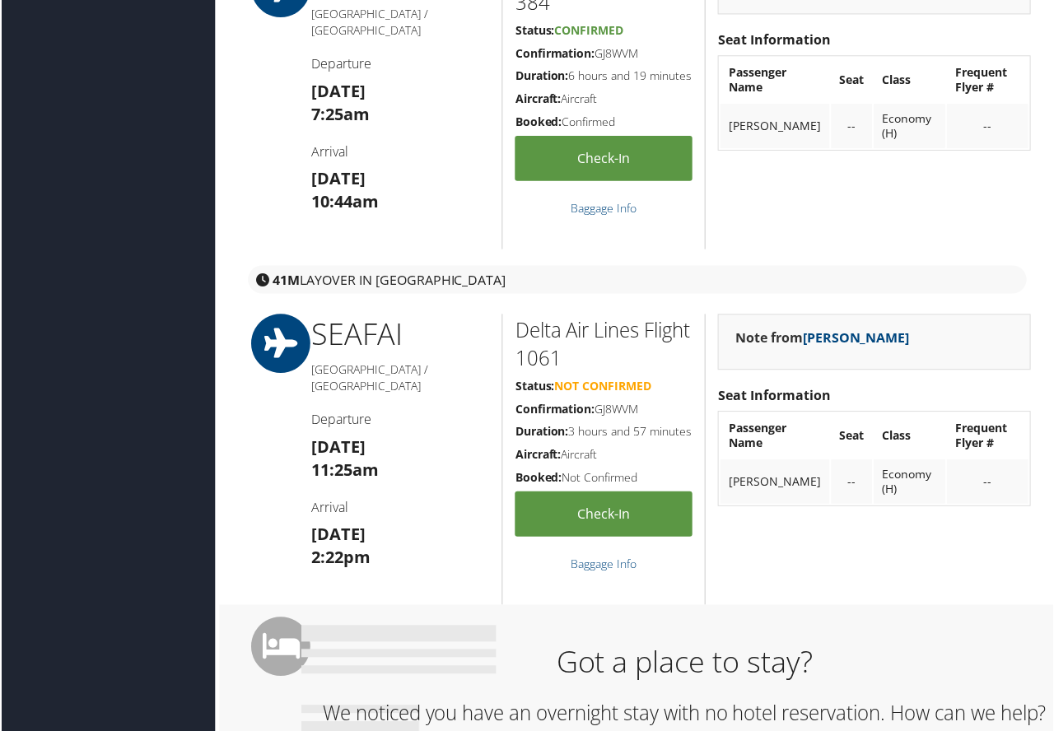
click at [988, 580] on div "Note from [PERSON_NAME] Seat Information Passenger Name Seat Class Frequent Fly…" at bounding box center [874, 459] width 339 height 291
